Goal: Find specific page/section: Find specific page/section

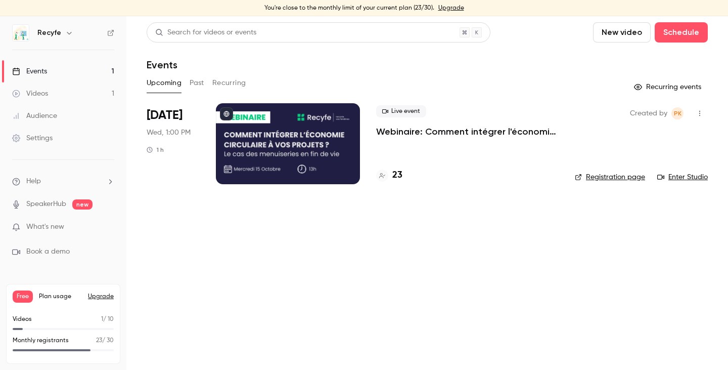
click at [394, 176] on h4 "23" at bounding box center [398, 175] width 10 height 14
